Goal: Transaction & Acquisition: Purchase product/service

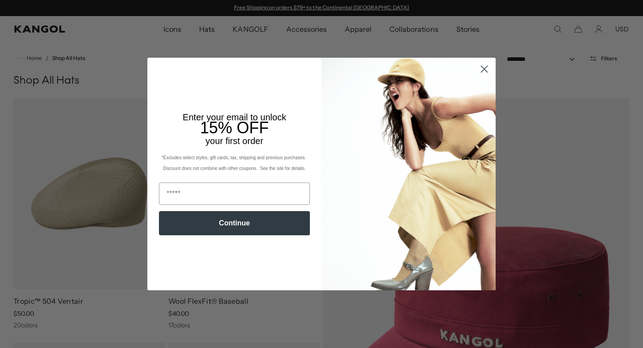
click at [485, 69] on icon "Close dialog" at bounding box center [485, 69] width 6 height 6
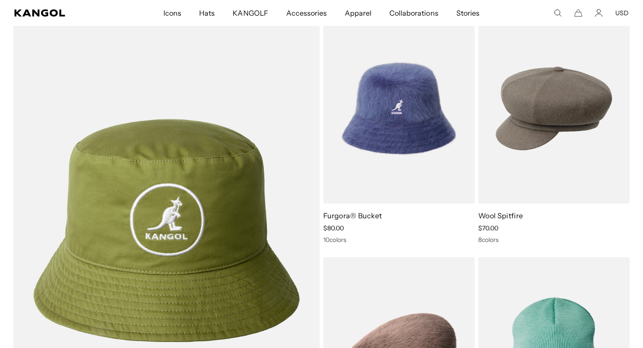
scroll to position [1582, 0]
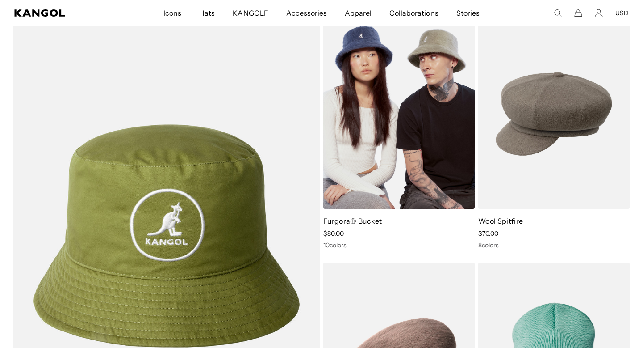
click at [378, 163] on img at bounding box center [398, 114] width 151 height 190
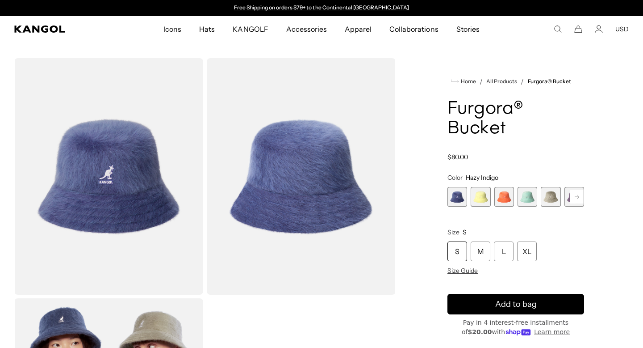
click at [479, 199] on span "2 of 10" at bounding box center [481, 197] width 20 height 20
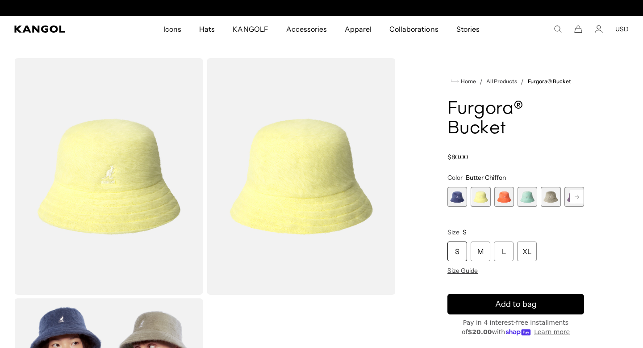
scroll to position [0, 184]
click at [510, 199] on span "3 of 10" at bounding box center [504, 197] width 20 height 20
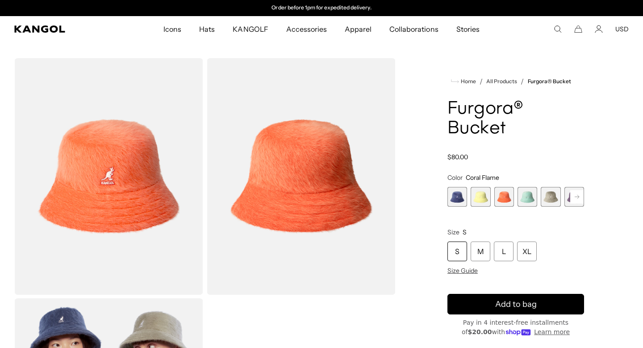
click at [528, 200] on span "4 of 10" at bounding box center [528, 197] width 20 height 20
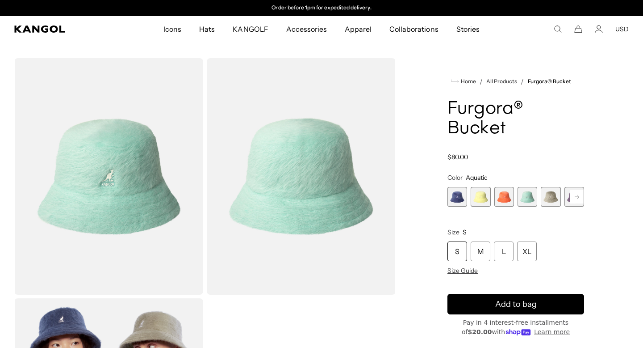
click at [578, 202] on rect at bounding box center [576, 196] width 13 height 13
click at [577, 198] on rect at bounding box center [576, 196] width 13 height 13
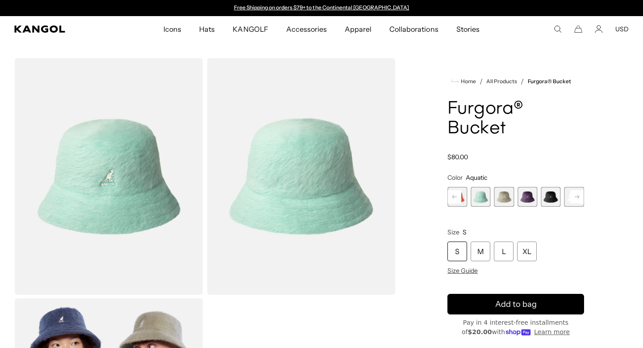
click at [553, 197] on span "7 of 10" at bounding box center [551, 197] width 20 height 20
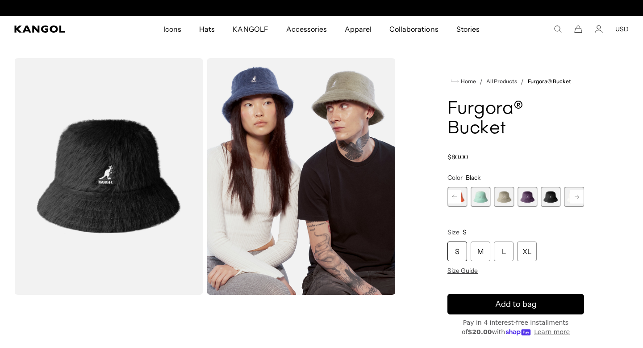
scroll to position [0, 184]
click at [530, 201] on span "6 of 10" at bounding box center [528, 197] width 20 height 20
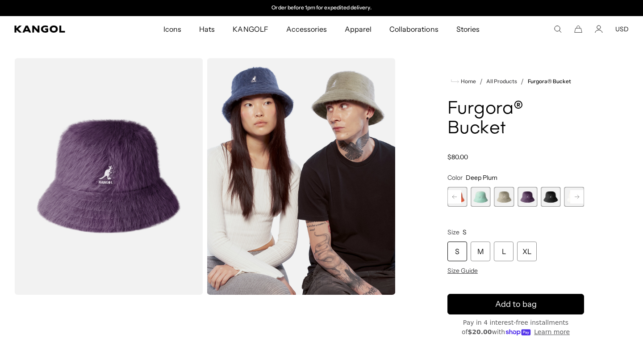
click at [573, 199] on rect at bounding box center [576, 196] width 13 height 13
drag, startPoint x: 513, startPoint y: 113, endPoint x: 454, endPoint y: 108, distance: 59.2
click at [454, 108] on h1 "Furgora® Bucket" at bounding box center [516, 118] width 137 height 39
click at [559, 26] on icon "Search here" at bounding box center [558, 29] width 8 height 8
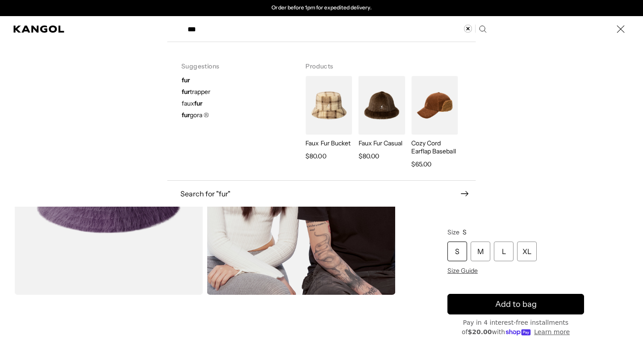
click at [195, 114] on span "fur gora ®" at bounding box center [195, 115] width 27 height 8
type input "*********"
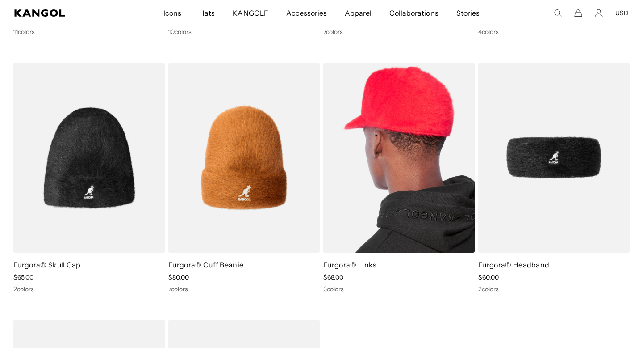
scroll to position [0, 184]
click at [376, 159] on img at bounding box center [398, 158] width 151 height 190
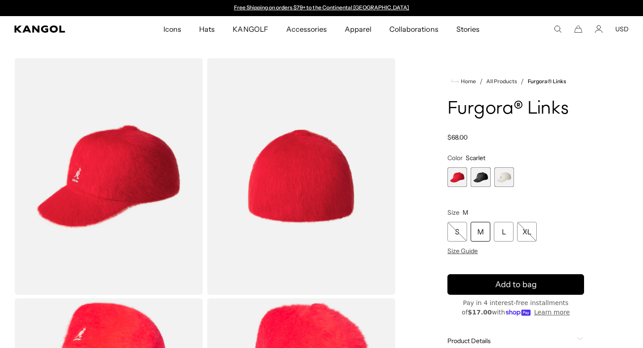
click at [459, 175] on span "1 of 3" at bounding box center [458, 177] width 20 height 20
click at [507, 229] on div "L" at bounding box center [504, 232] width 20 height 20
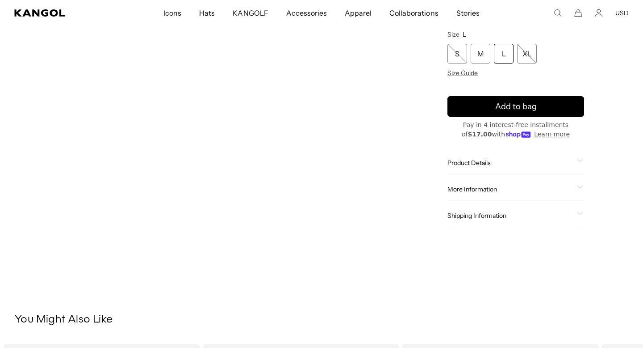
click at [457, 163] on span "Product Details" at bounding box center [511, 163] width 126 height 8
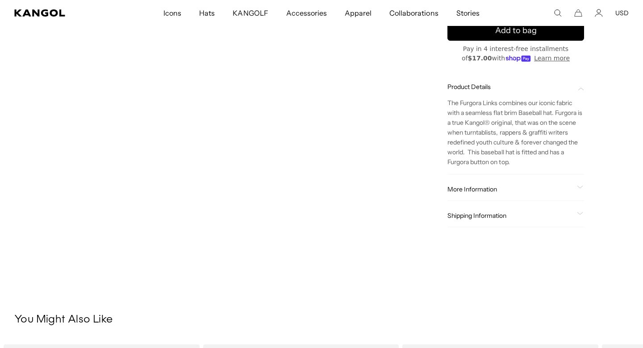
click at [467, 189] on span "More Information" at bounding box center [511, 189] width 126 height 8
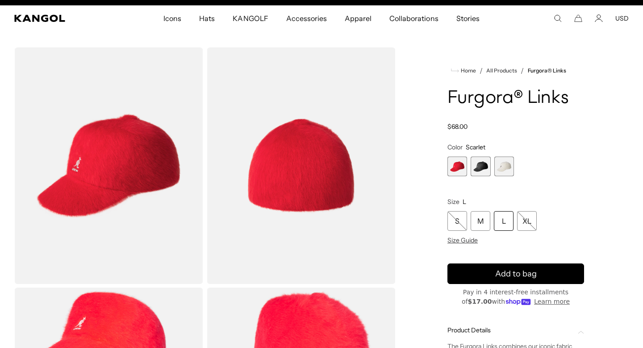
scroll to position [0, 184]
click at [505, 167] on span "3 of 3" at bounding box center [504, 166] width 20 height 20
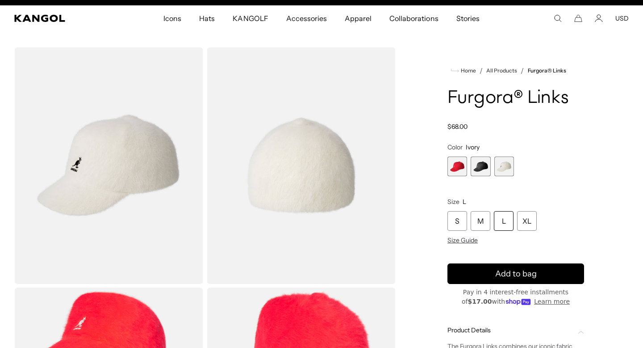
click at [485, 165] on span "2 of 3" at bounding box center [481, 166] width 20 height 20
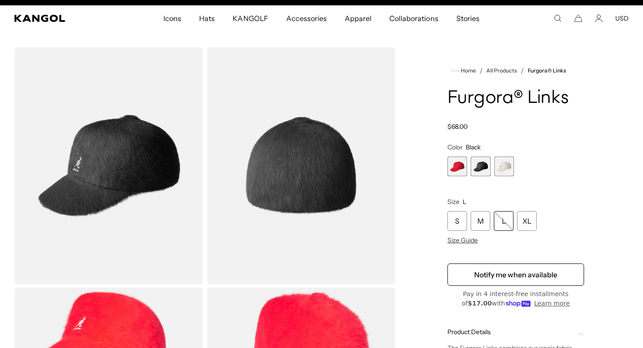
click at [461, 163] on span "1 of 3" at bounding box center [458, 166] width 20 height 20
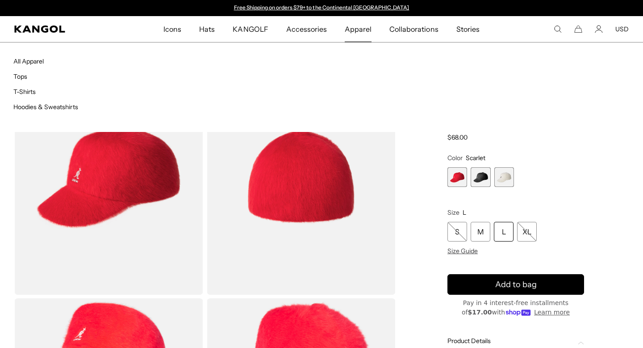
click at [364, 28] on span "Apparel" at bounding box center [358, 29] width 27 height 26
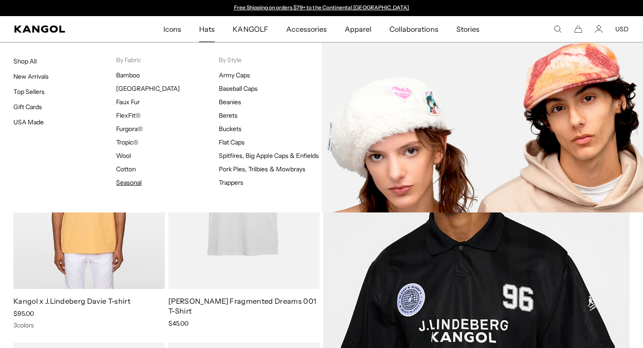
click at [126, 181] on link "Seasonal" at bounding box center [128, 182] width 25 height 8
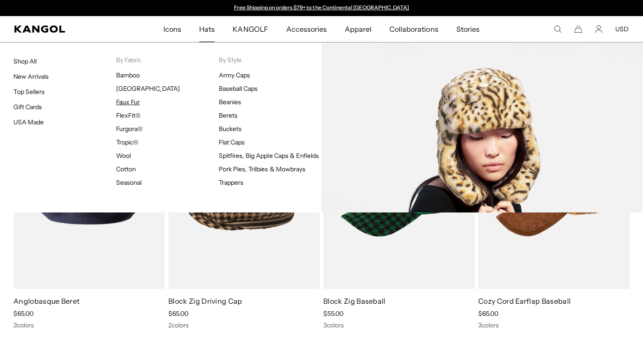
click at [127, 105] on link "Faux Fur" at bounding box center [128, 102] width 24 height 8
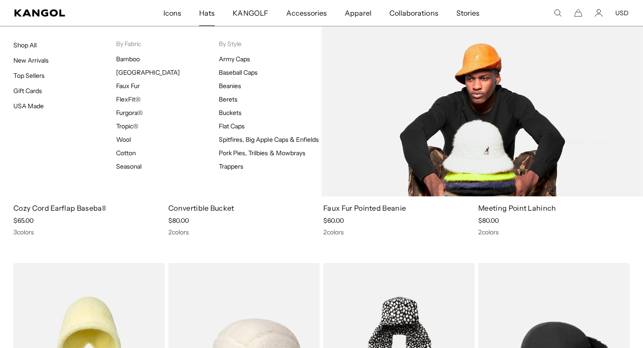
scroll to position [0, 184]
click at [232, 113] on link "Buckets" at bounding box center [230, 113] width 23 height 8
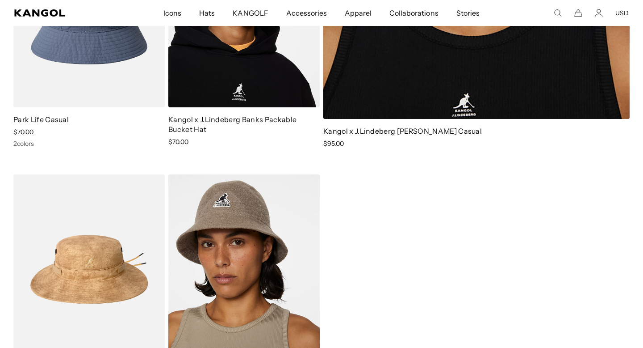
scroll to position [4498, 0]
